Goal: Information Seeking & Learning: Check status

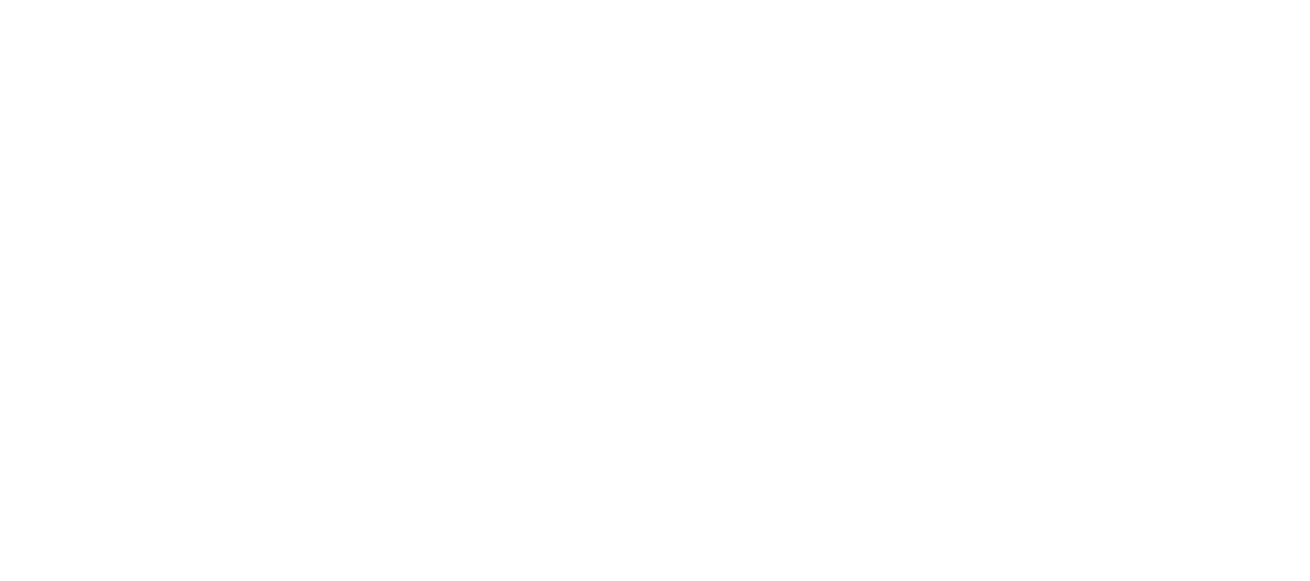
select select
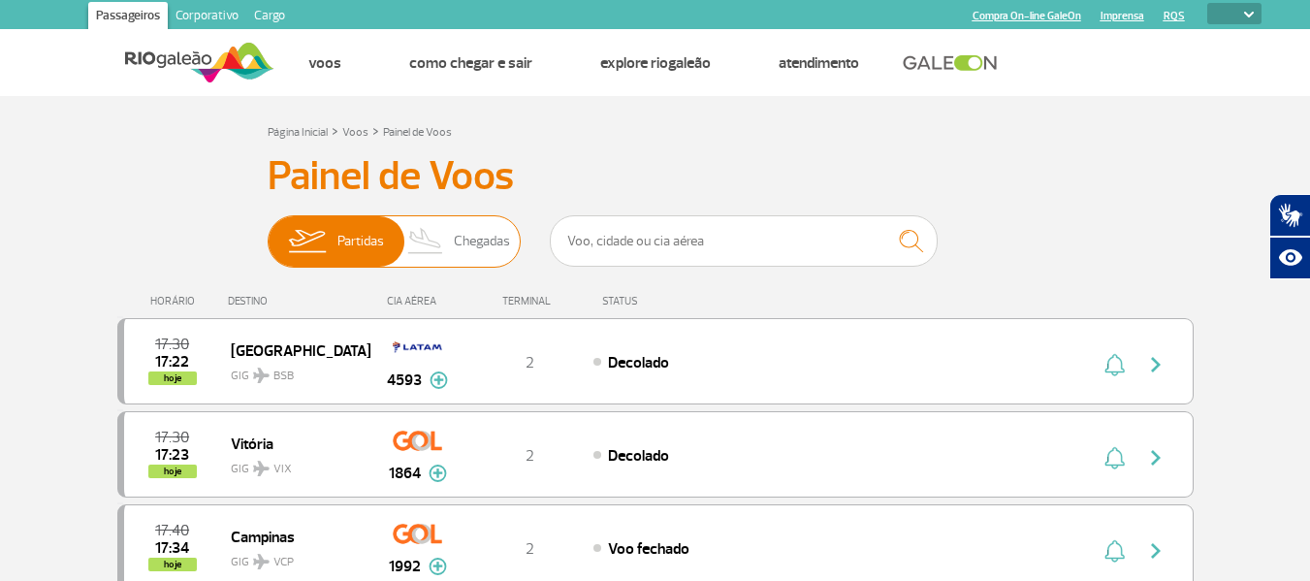
click at [454, 242] on span "Chegadas" at bounding box center [482, 241] width 56 height 50
click at [268, 232] on input "Partidas Chegadas" at bounding box center [268, 232] width 0 height 0
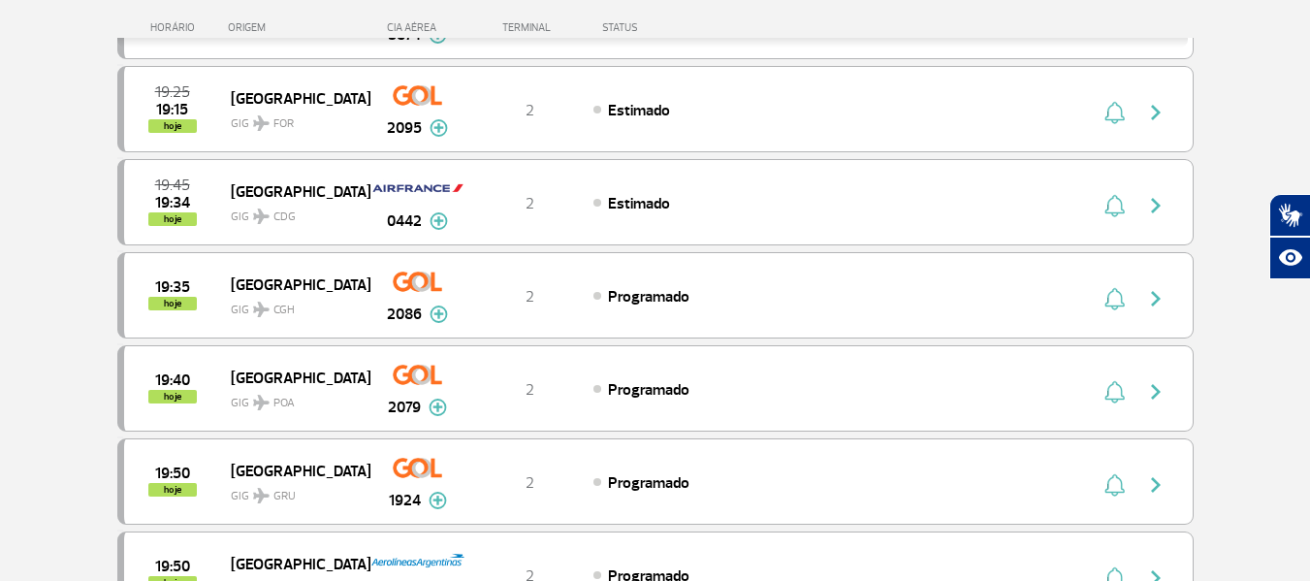
scroll to position [2032, 0]
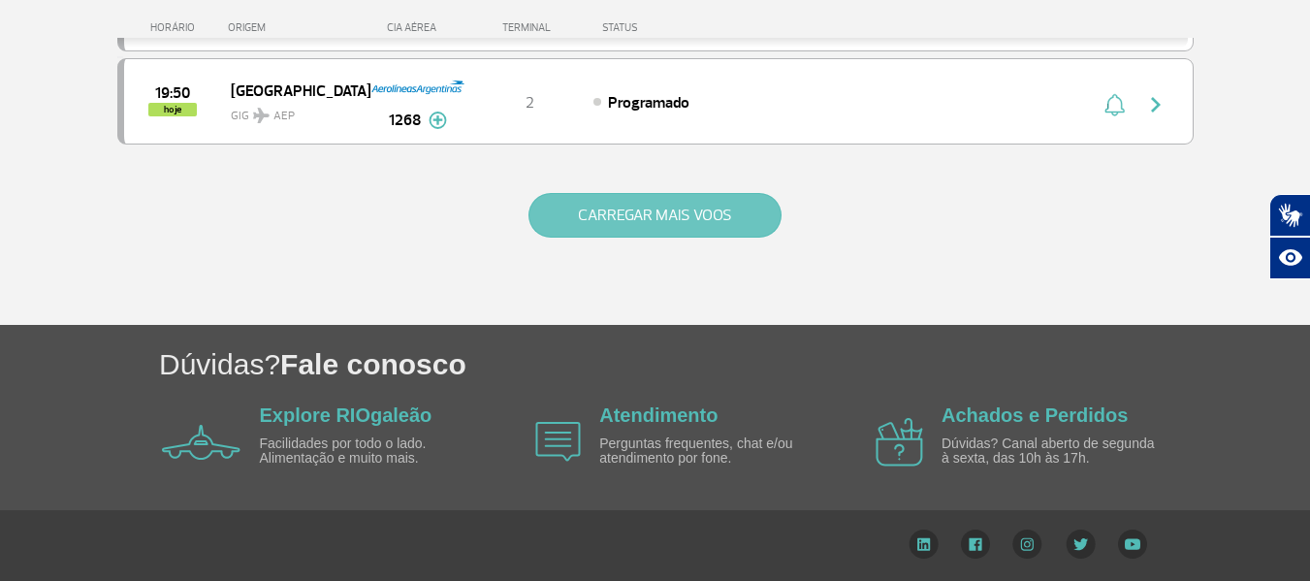
click at [602, 227] on button "CARREGAR MAIS VOOS" at bounding box center [654, 215] width 253 height 45
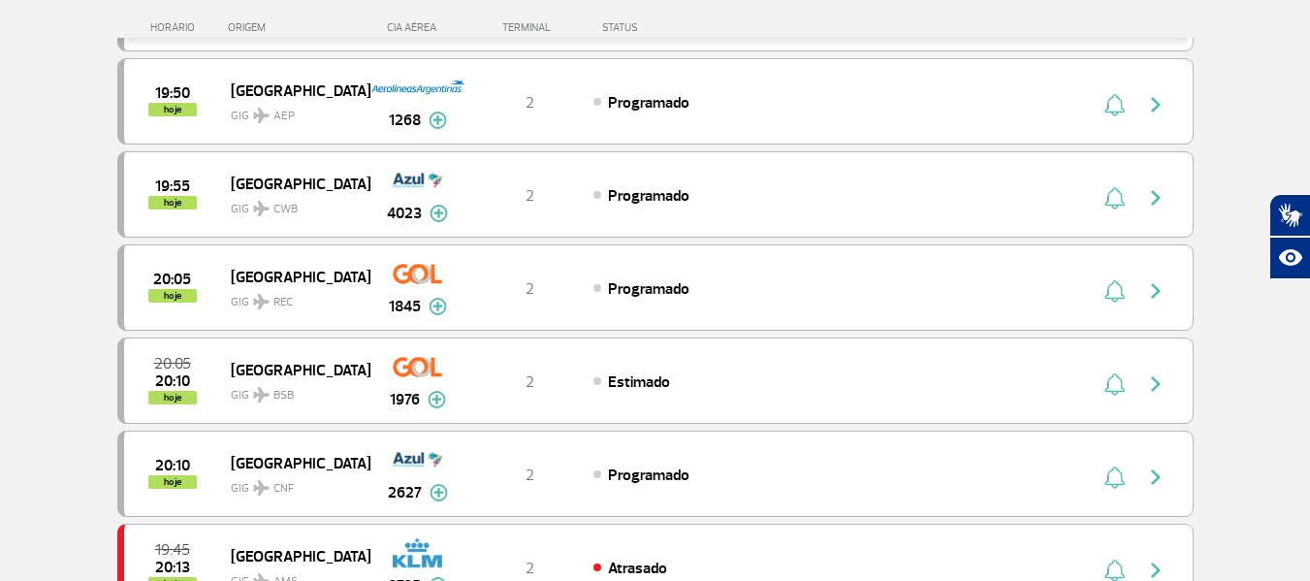
scroll to position [3894, 0]
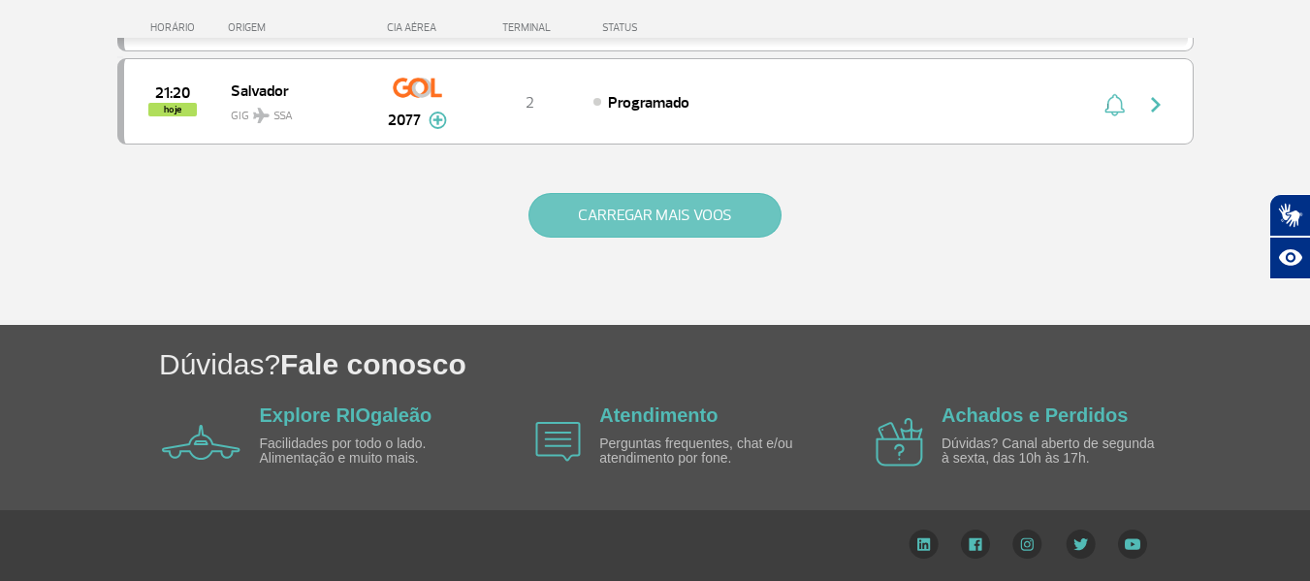
click at [639, 196] on button "CARREGAR MAIS VOOS" at bounding box center [654, 215] width 253 height 45
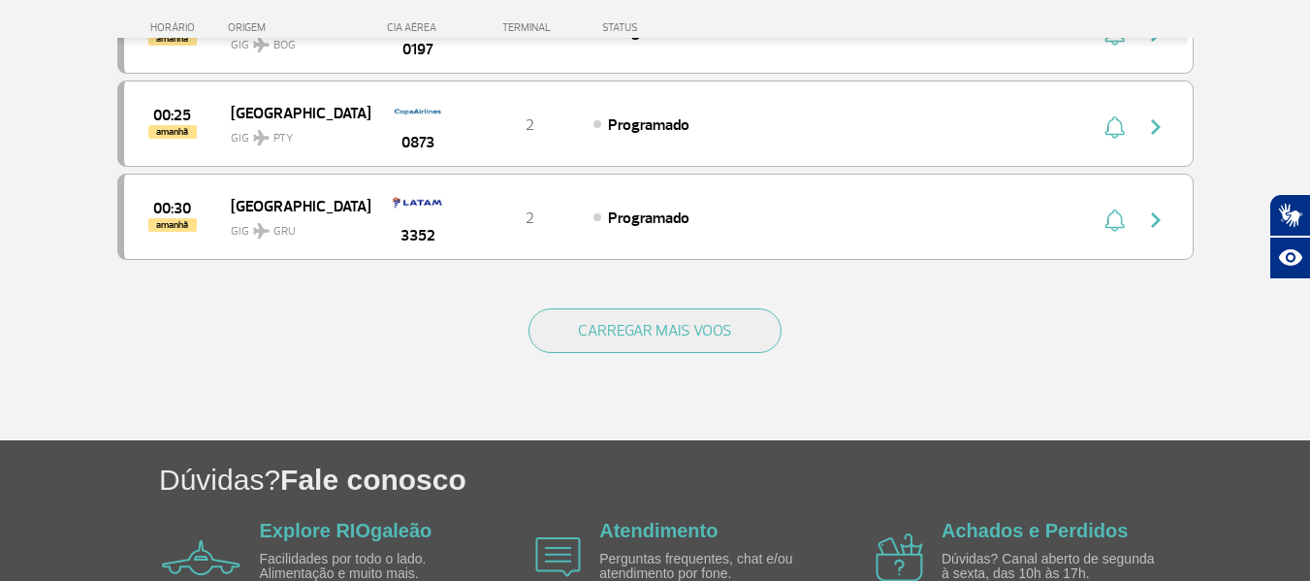
scroll to position [5755, 0]
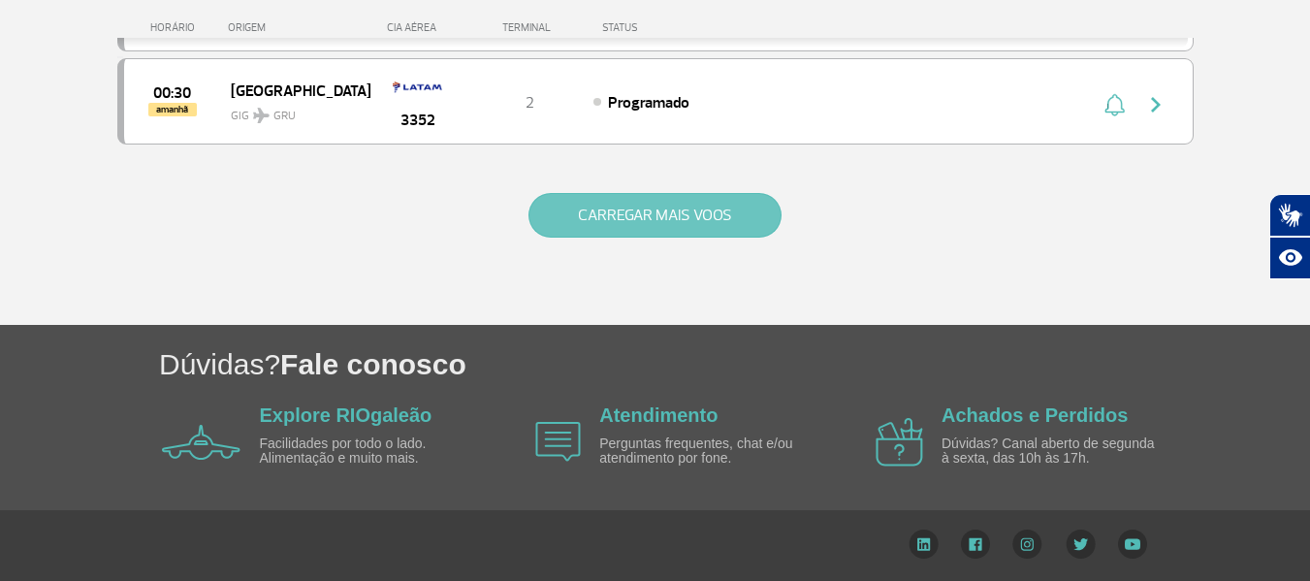
click at [669, 213] on button "CARREGAR MAIS VOOS" at bounding box center [654, 215] width 253 height 45
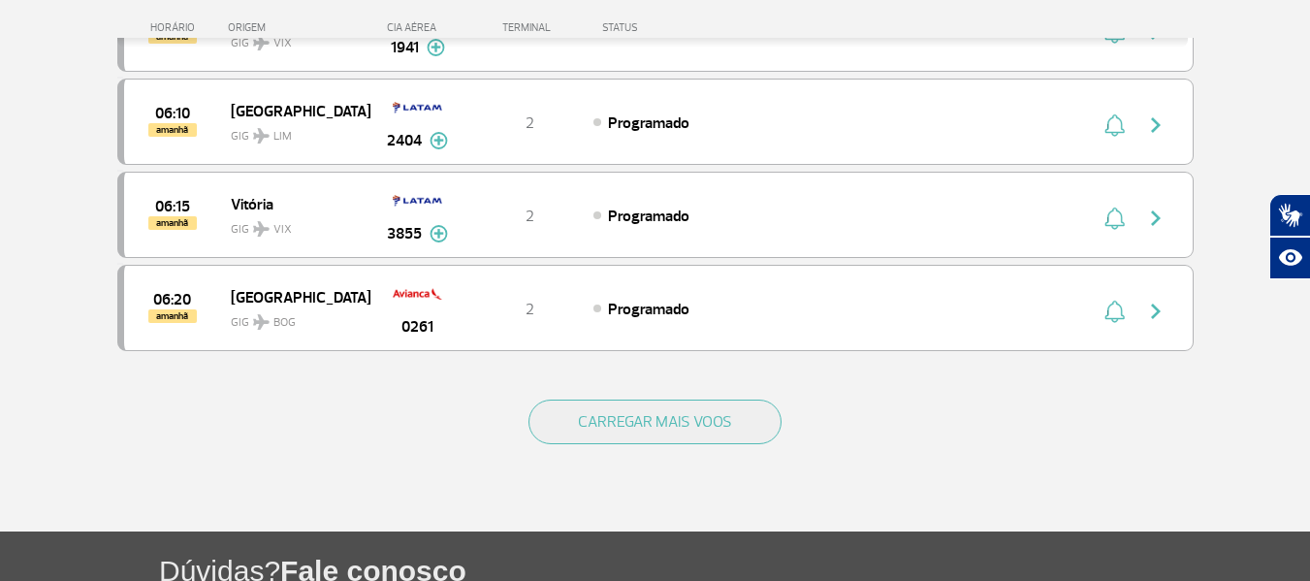
scroll to position [7404, 0]
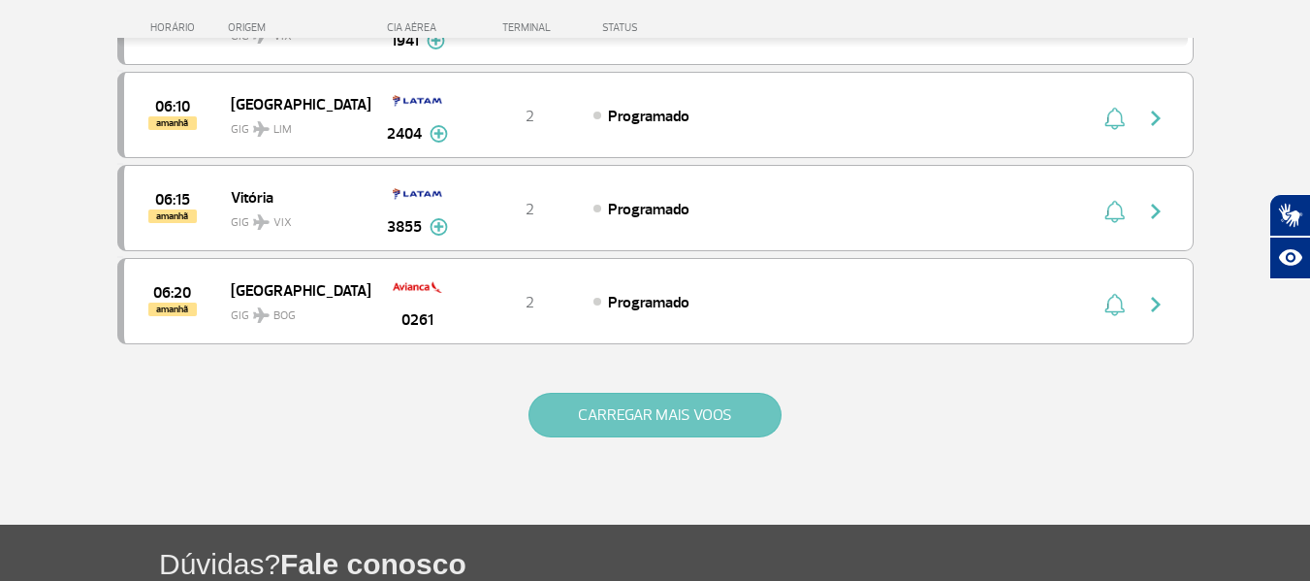
click at [592, 417] on button "CARREGAR MAIS VOOS" at bounding box center [654, 415] width 253 height 45
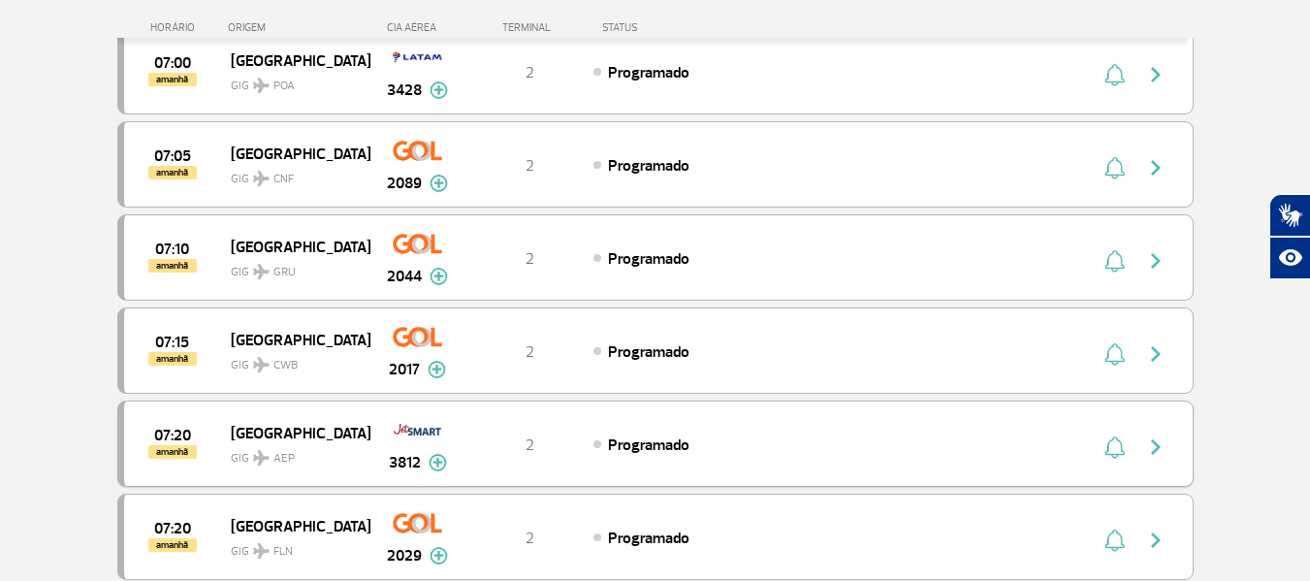
scroll to position [8373, 0]
